Goal: Download file/media

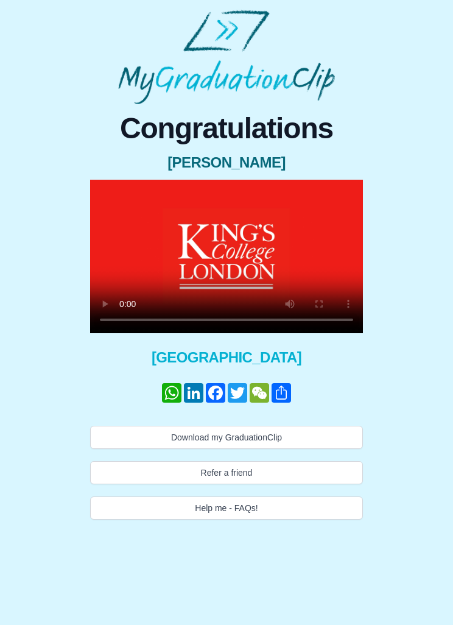
click at [246, 228] on video at bounding box center [226, 257] width 273 height 154
click at [230, 228] on video at bounding box center [226, 257] width 273 height 154
click at [236, 216] on video at bounding box center [226, 257] width 273 height 154
click at [233, 223] on video at bounding box center [226, 257] width 273 height 154
click at [277, 426] on button "Download my GraduationClip" at bounding box center [226, 437] width 273 height 23
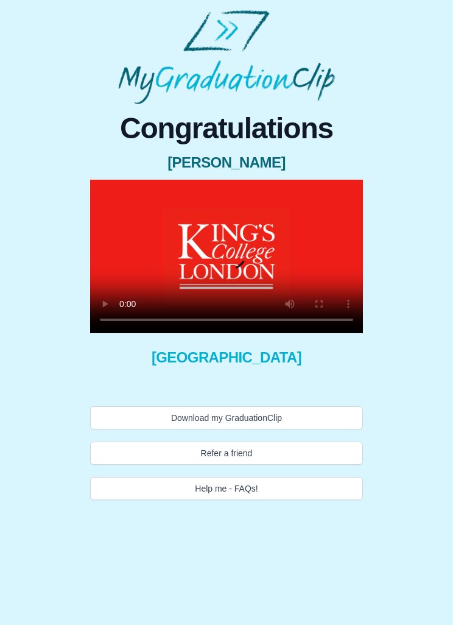
click at [228, 258] on video at bounding box center [226, 257] width 273 height 154
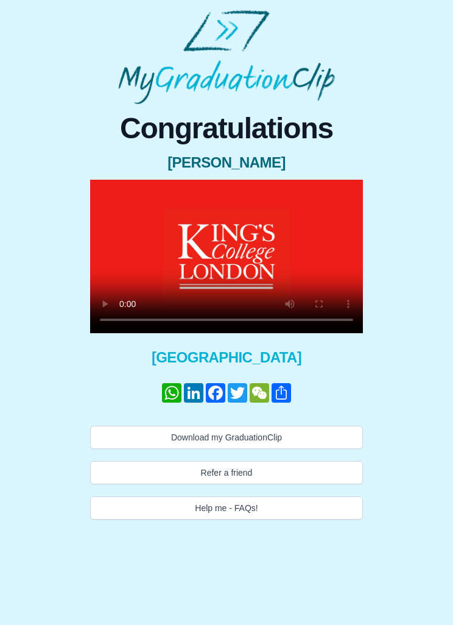
click at [250, 285] on video at bounding box center [226, 257] width 273 height 154
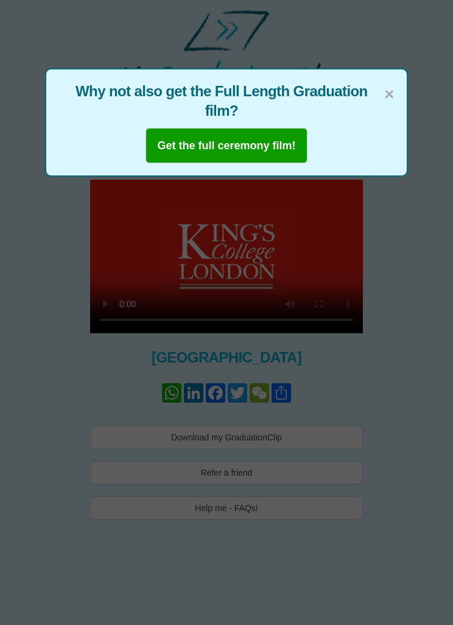
click at [386, 91] on span "×" at bounding box center [389, 95] width 10 height 26
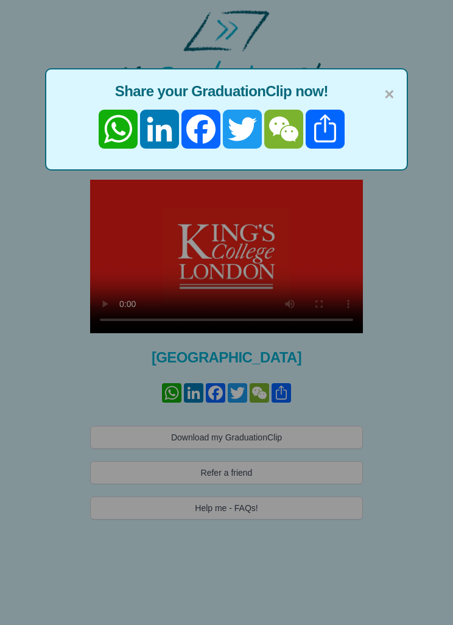
click at [391, 101] on span "×" at bounding box center [389, 95] width 10 height 26
